Goal: Information Seeking & Learning: Learn about a topic

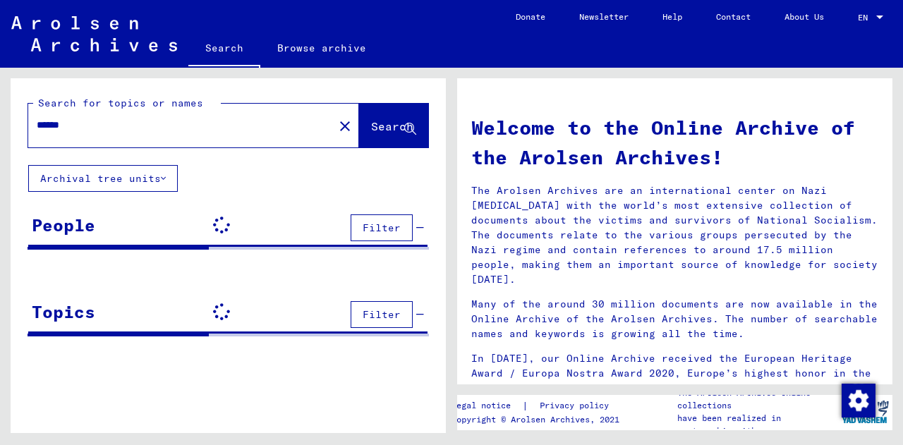
click at [139, 125] on input "******" at bounding box center [177, 125] width 280 height 15
